Goal: Information Seeking & Learning: Check status

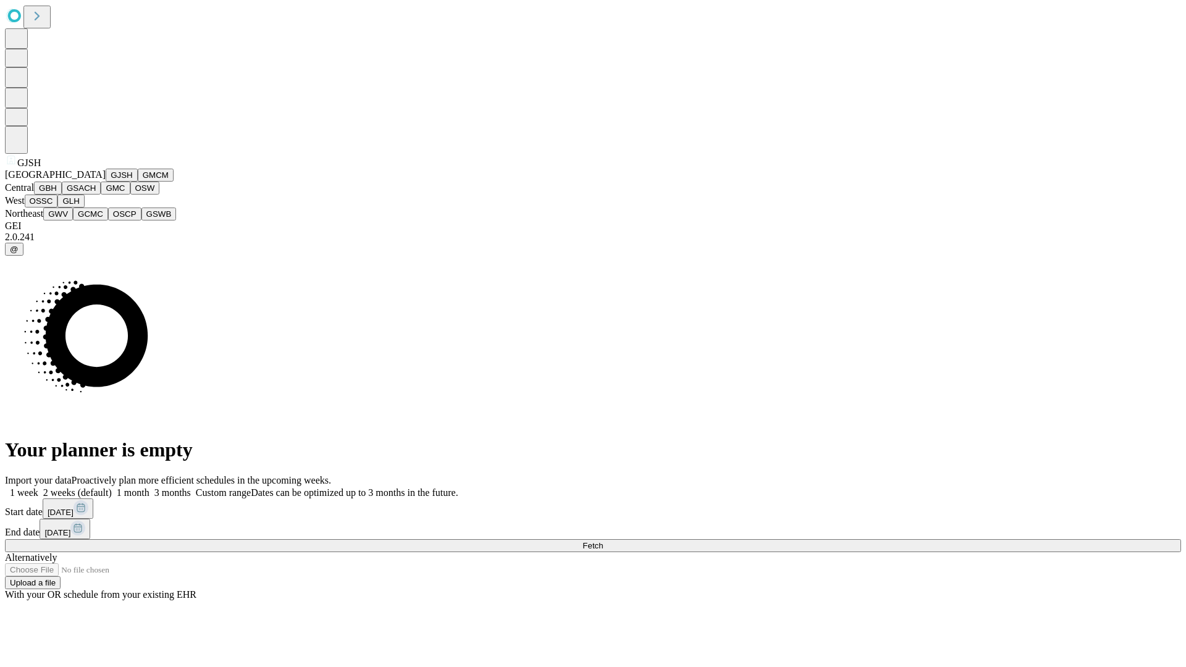
click at [106, 182] on button "GJSH" at bounding box center [122, 175] width 32 height 13
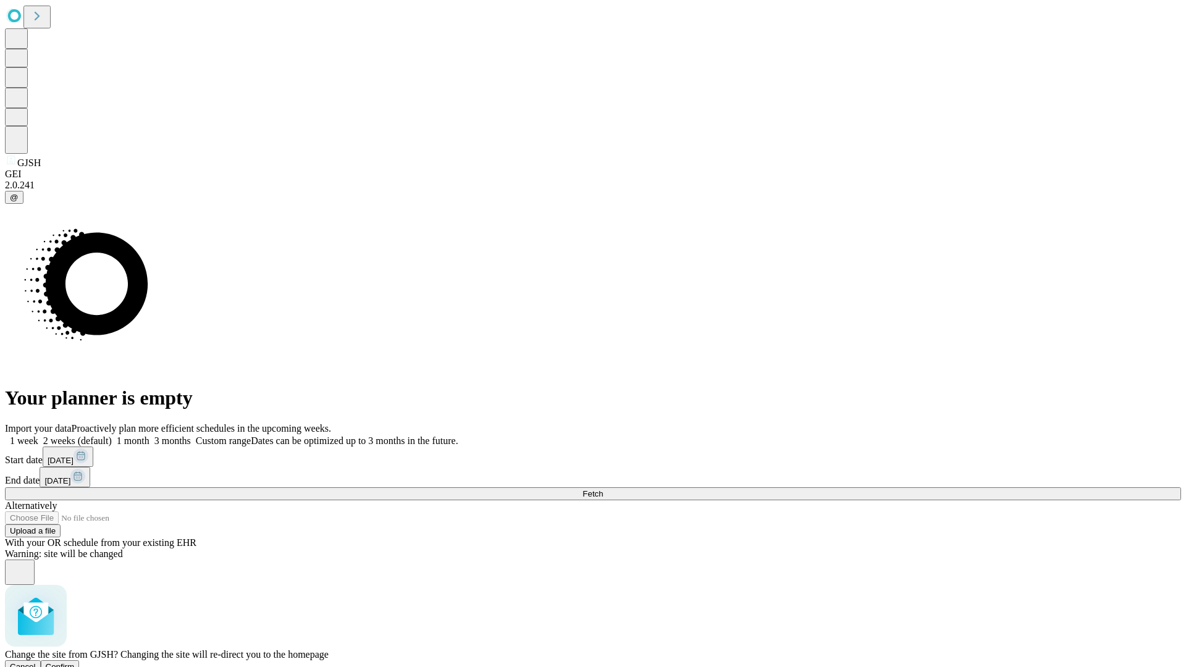
click at [75, 662] on span "Confirm" at bounding box center [60, 666] width 29 height 9
click at [149, 435] on label "1 month" at bounding box center [131, 440] width 38 height 11
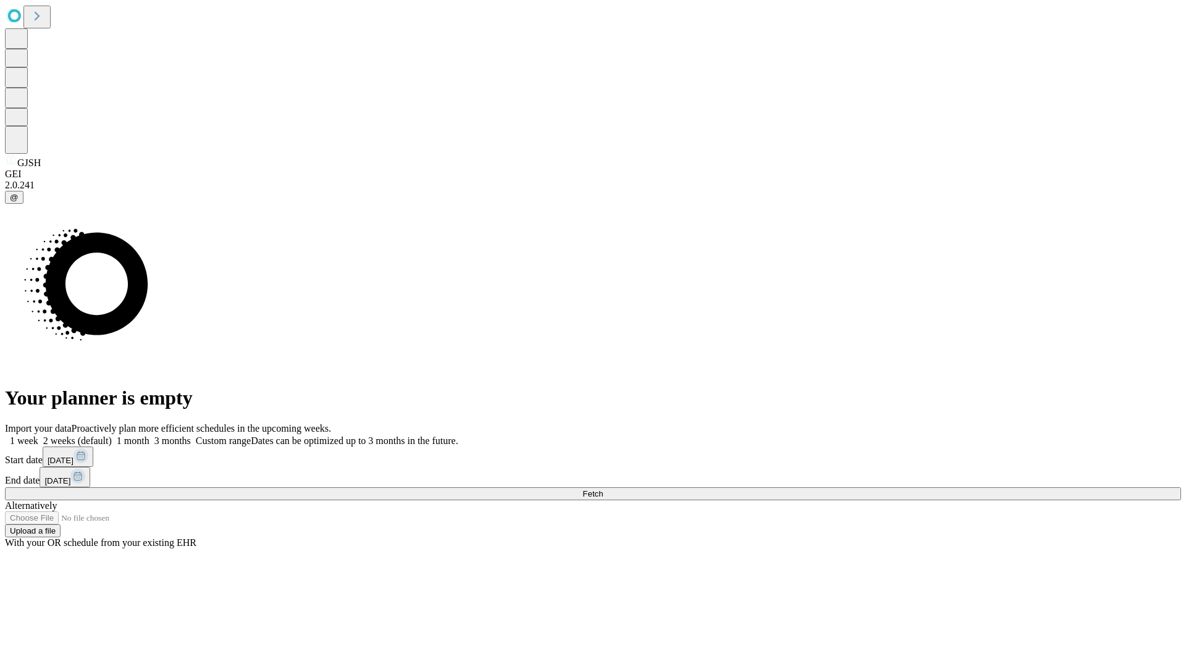
click at [603, 489] on span "Fetch" at bounding box center [592, 493] width 20 height 9
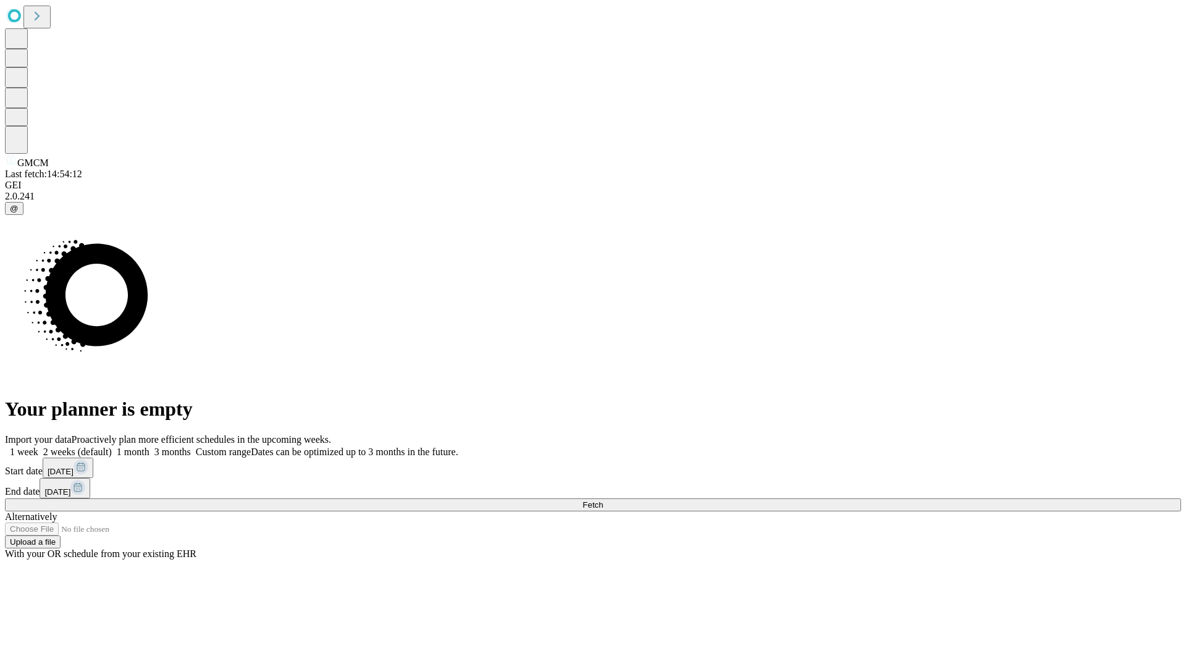
click at [149, 447] on label "1 month" at bounding box center [131, 452] width 38 height 11
click at [603, 500] on span "Fetch" at bounding box center [592, 504] width 20 height 9
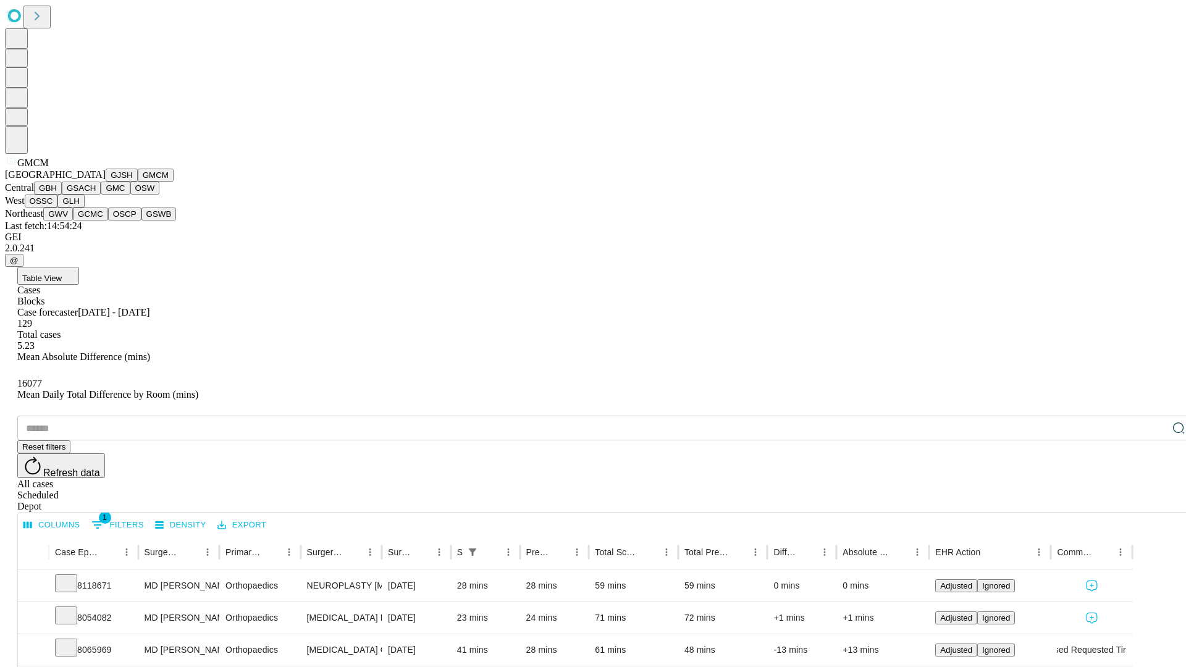
click at [62, 195] on button "GBH" at bounding box center [48, 188] width 28 height 13
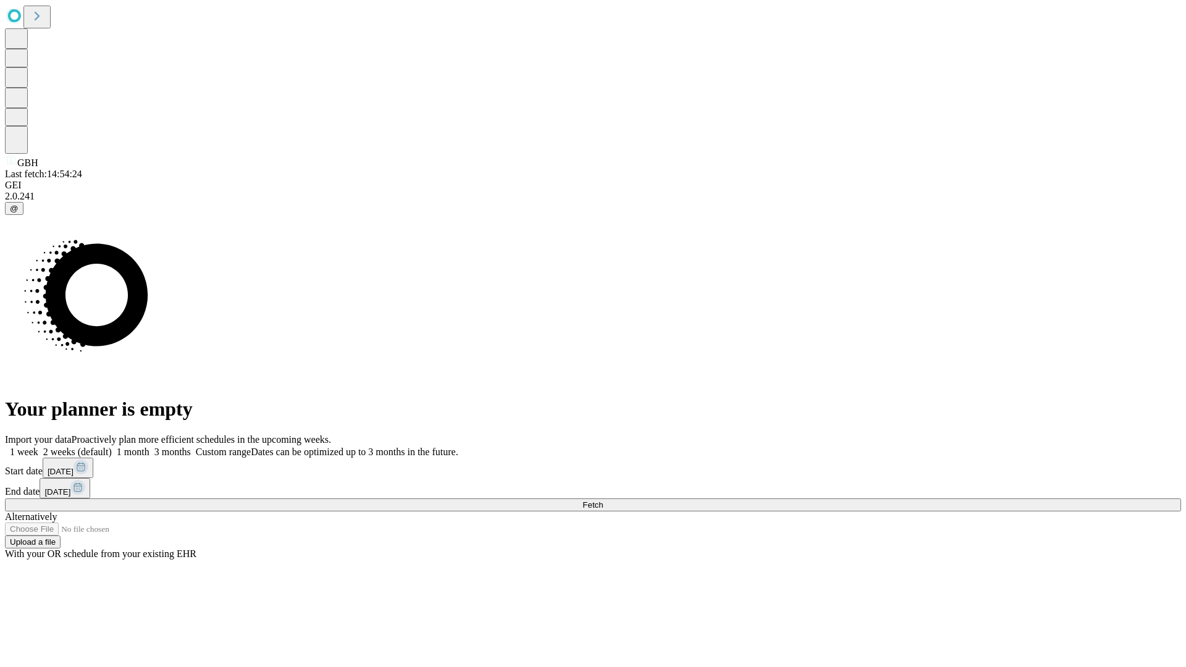
click at [149, 447] on label "1 month" at bounding box center [131, 452] width 38 height 11
click at [603, 500] on span "Fetch" at bounding box center [592, 504] width 20 height 9
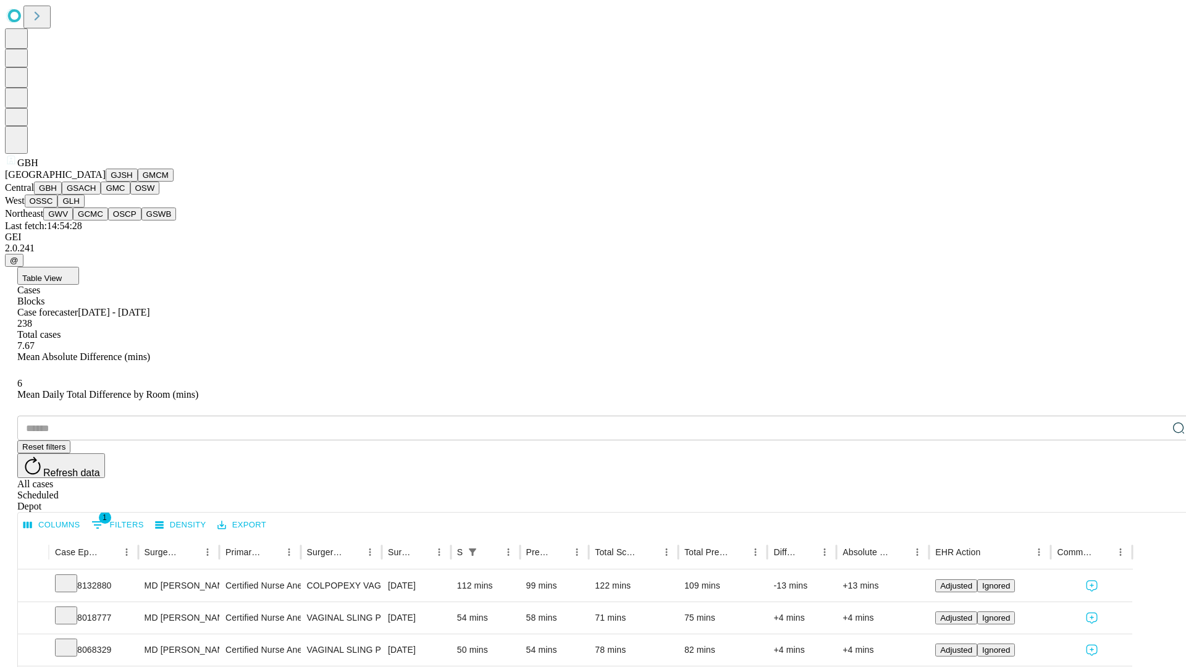
click at [96, 195] on button "GSACH" at bounding box center [81, 188] width 39 height 13
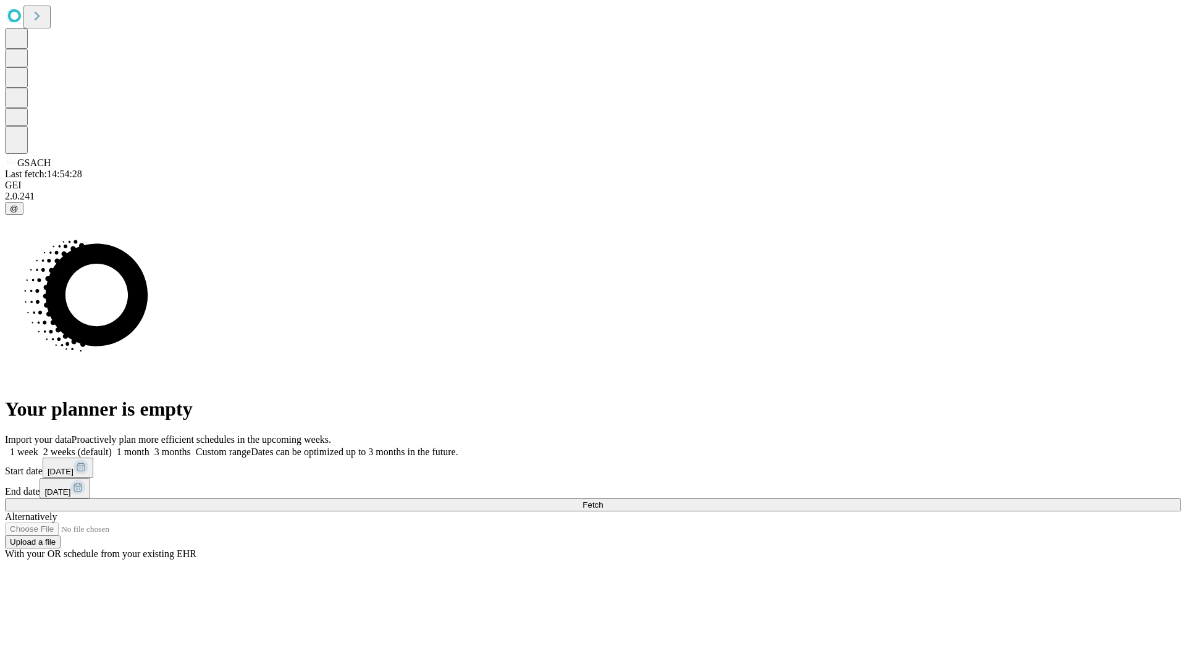
click at [149, 447] on label "1 month" at bounding box center [131, 452] width 38 height 11
click at [603, 500] on span "Fetch" at bounding box center [592, 504] width 20 height 9
click at [149, 447] on label "1 month" at bounding box center [131, 452] width 38 height 11
click at [603, 500] on span "Fetch" at bounding box center [592, 504] width 20 height 9
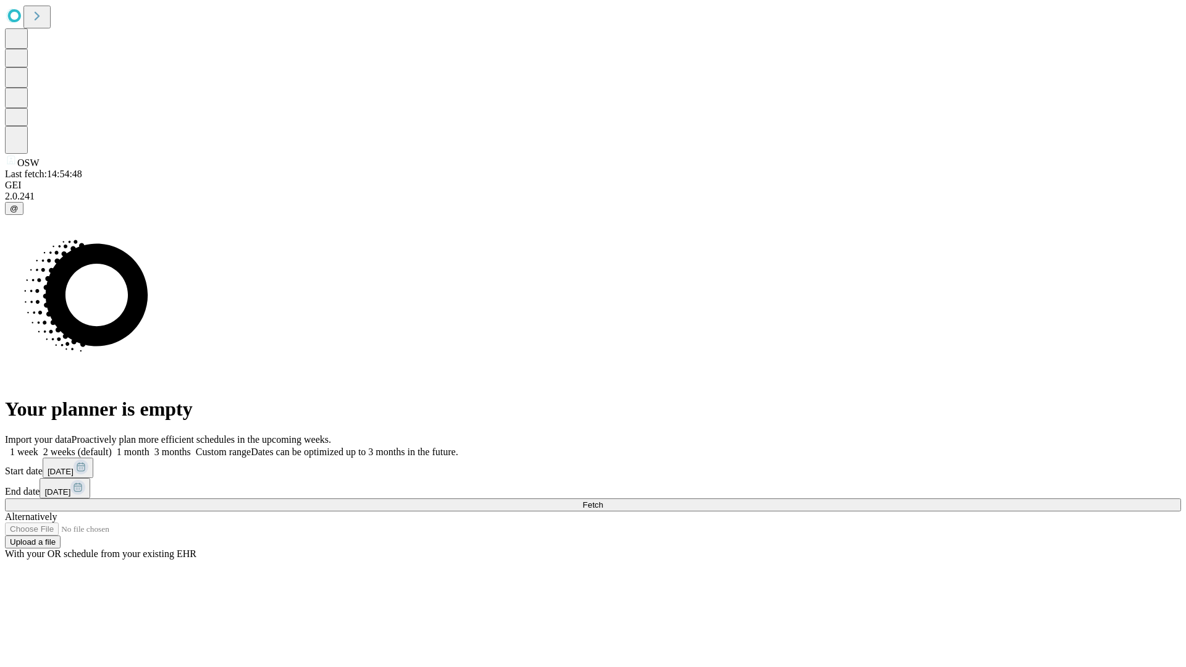
click at [149, 447] on label "1 month" at bounding box center [131, 452] width 38 height 11
click at [603, 500] on span "Fetch" at bounding box center [592, 504] width 20 height 9
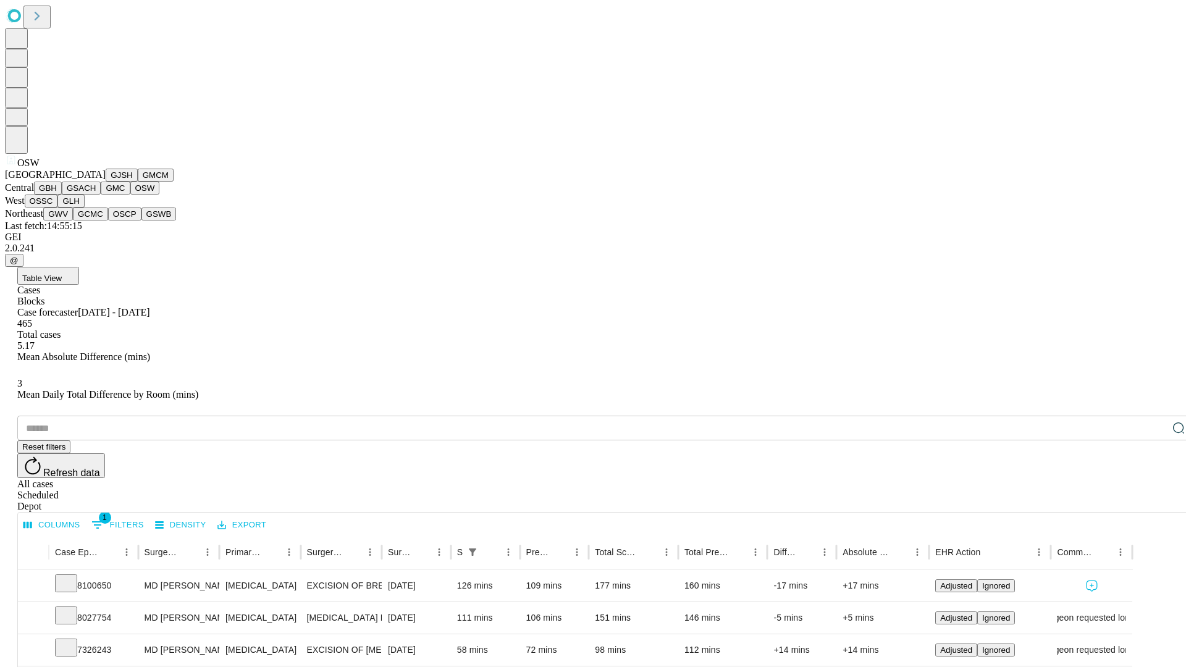
click at [58, 208] on button "OSSC" at bounding box center [41, 201] width 33 height 13
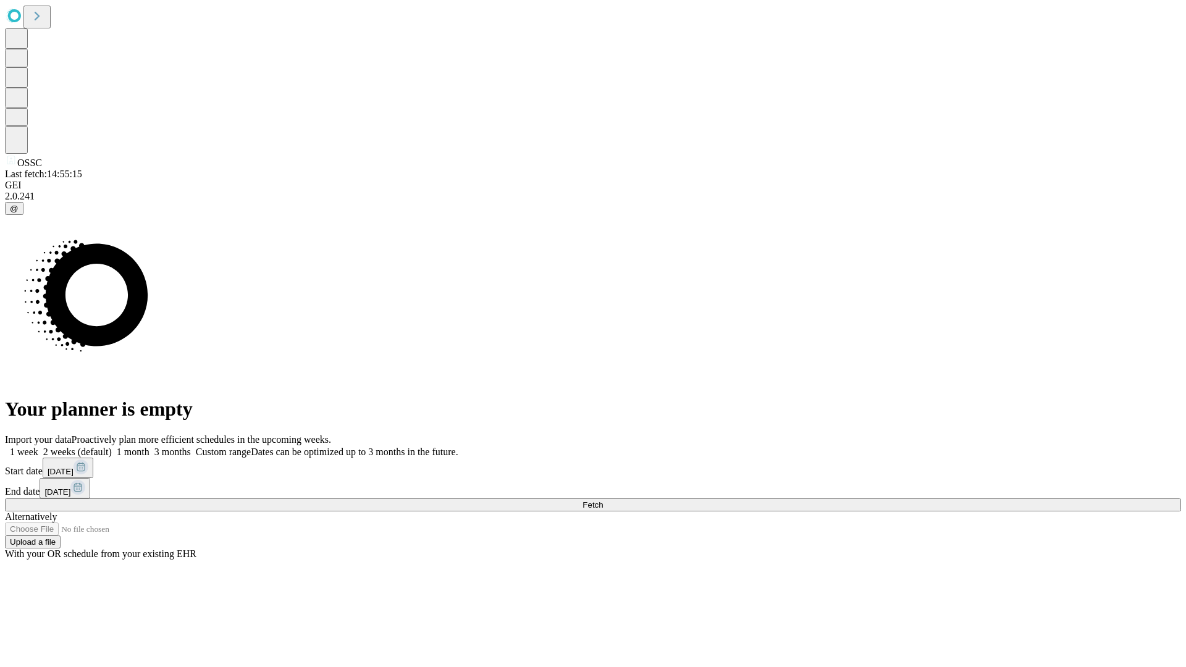
click at [149, 447] on label "1 month" at bounding box center [131, 452] width 38 height 11
click at [603, 500] on span "Fetch" at bounding box center [592, 504] width 20 height 9
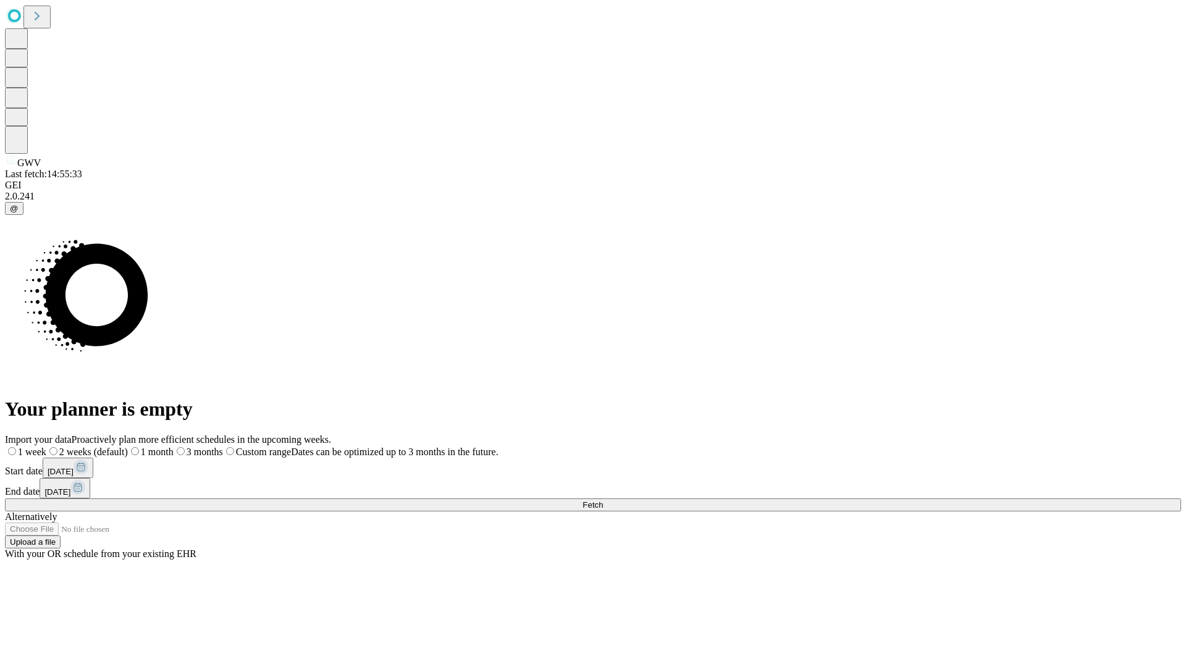
click at [174, 447] on label "1 month" at bounding box center [151, 452] width 46 height 11
click at [603, 500] on span "Fetch" at bounding box center [592, 504] width 20 height 9
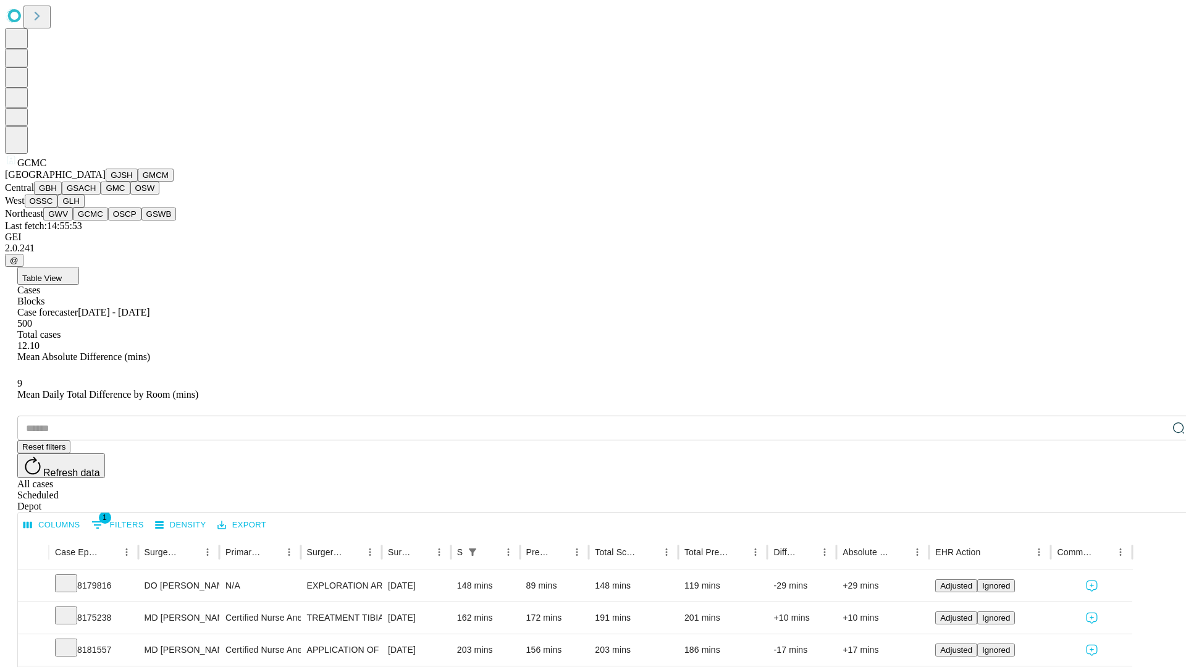
click at [108, 221] on button "OSCP" at bounding box center [124, 214] width 33 height 13
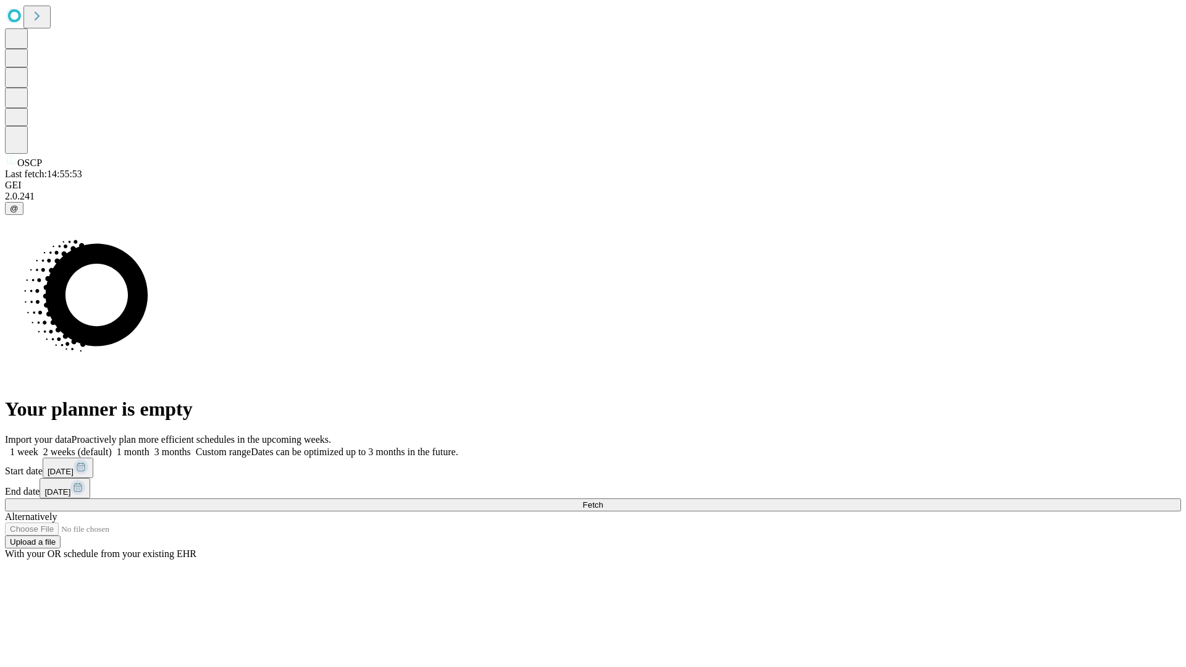
click at [149, 447] on label "1 month" at bounding box center [131, 452] width 38 height 11
click at [603, 500] on span "Fetch" at bounding box center [592, 504] width 20 height 9
